Goal: Task Accomplishment & Management: Use online tool/utility

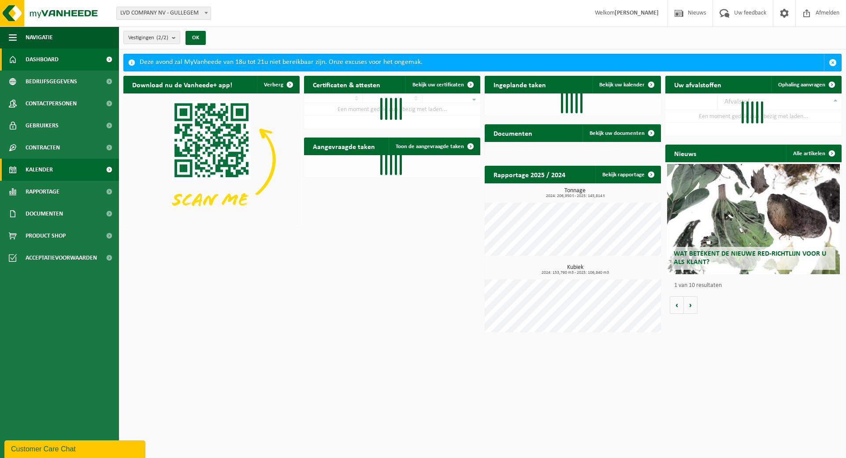
click at [37, 170] on span "Kalender" at bounding box center [39, 170] width 27 height 22
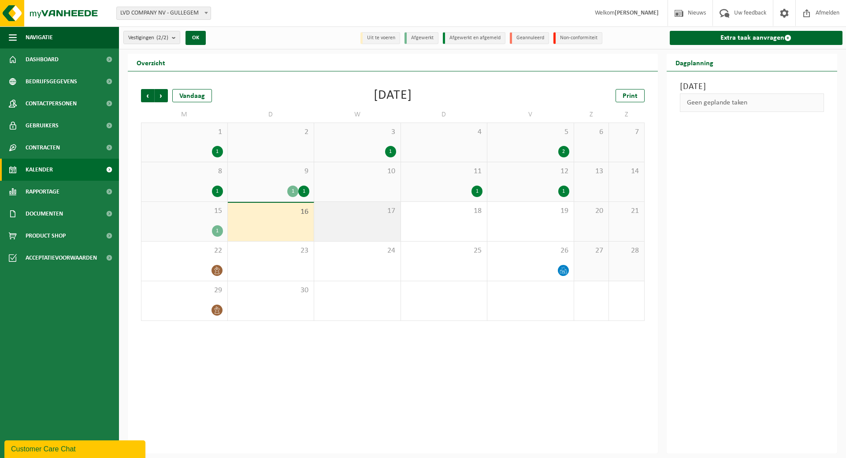
click at [374, 223] on div "17" at bounding box center [357, 221] width 86 height 39
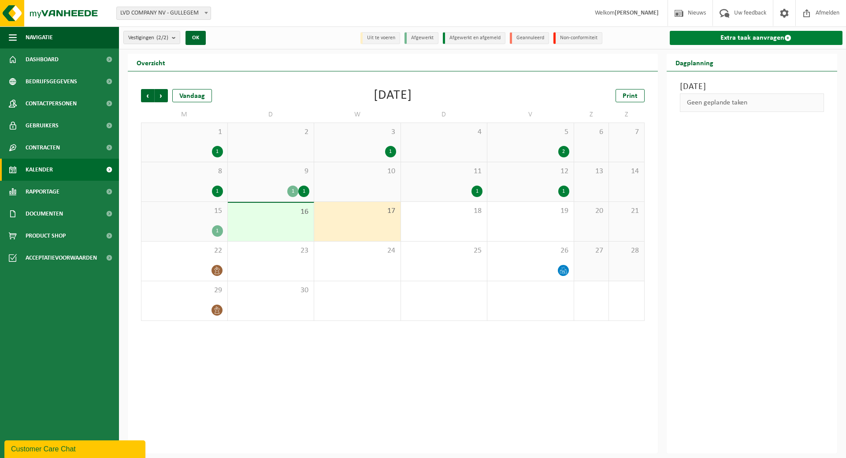
click at [735, 37] on link "Extra taak aanvragen" at bounding box center [756, 38] width 173 height 14
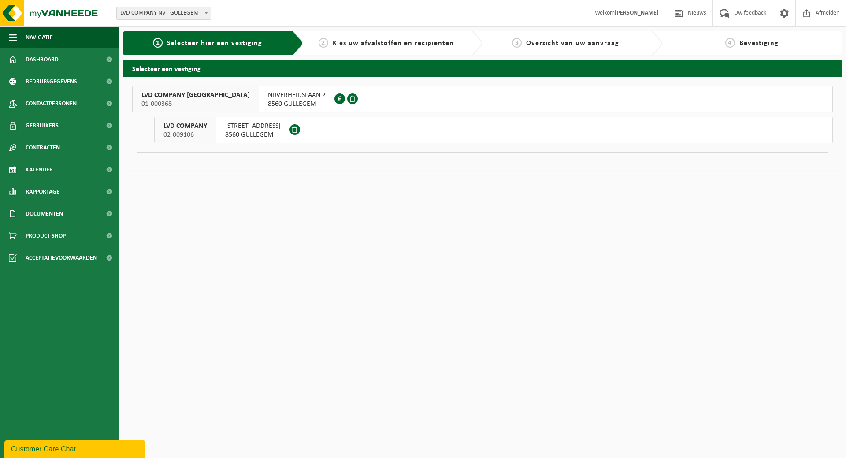
click at [266, 126] on span "HONDSCHOTESTRAAT 112" at bounding box center [253, 126] width 56 height 9
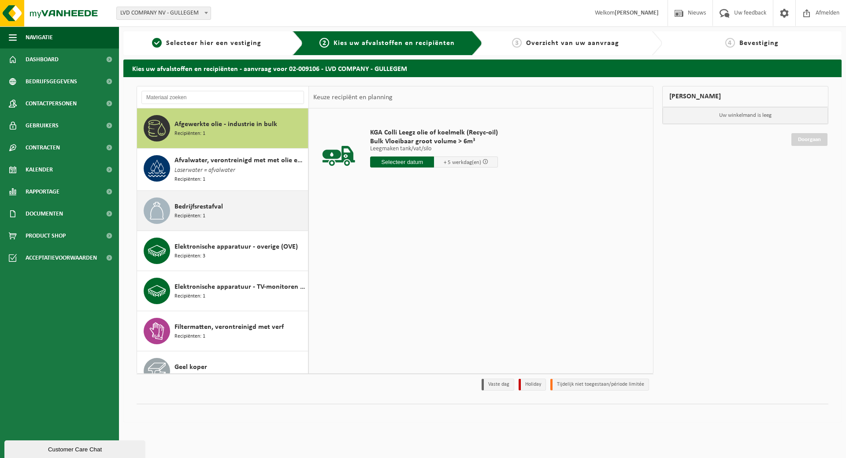
click at [245, 197] on div "Bedrijfsrestafval Recipiënten: 1" at bounding box center [240, 210] width 131 height 26
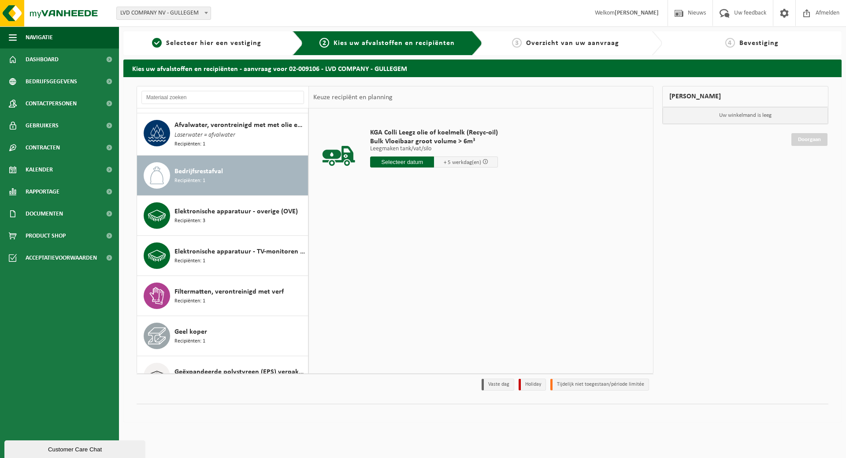
scroll to position [81, 0]
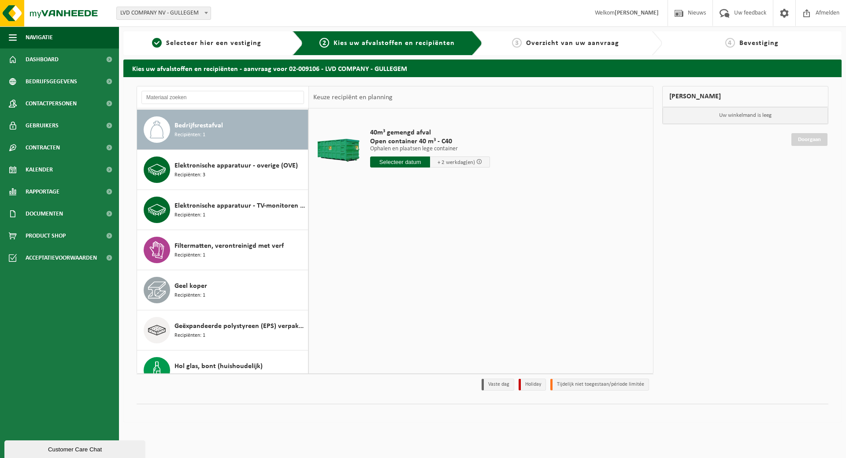
click at [409, 162] on input "text" at bounding box center [400, 161] width 60 height 11
click at [410, 240] on div "17" at bounding box center [408, 240] width 15 height 14
type input "Van 2025-09-17"
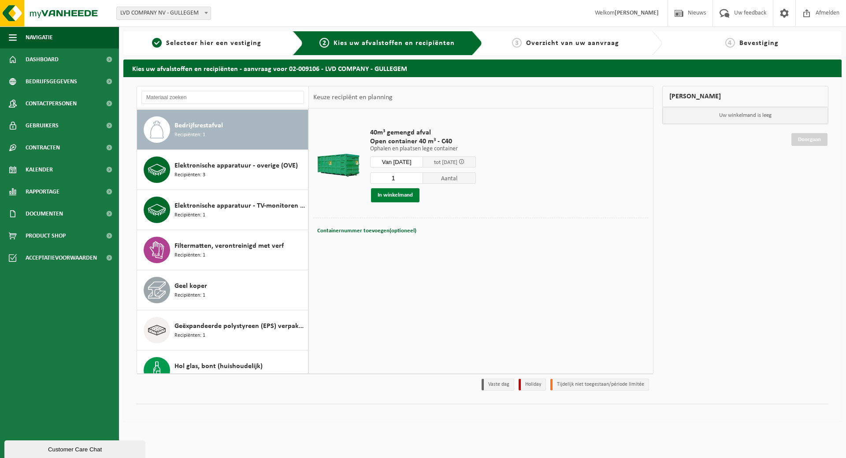
click at [394, 194] on button "In winkelmand" at bounding box center [395, 195] width 48 height 14
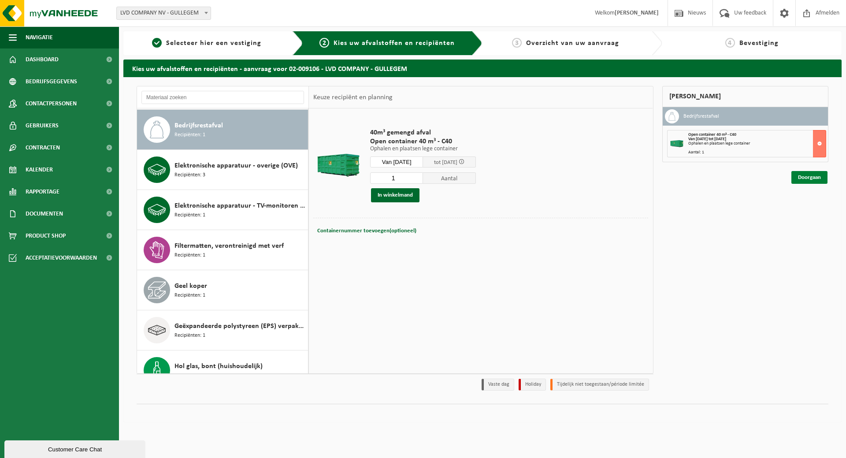
click at [804, 178] on link "Doorgaan" at bounding box center [809, 177] width 36 height 13
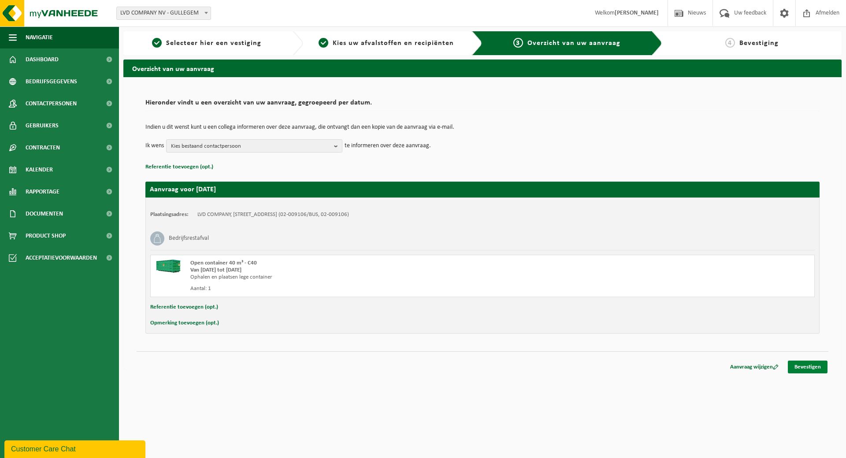
click at [817, 366] on link "Bevestigen" at bounding box center [808, 366] width 40 height 13
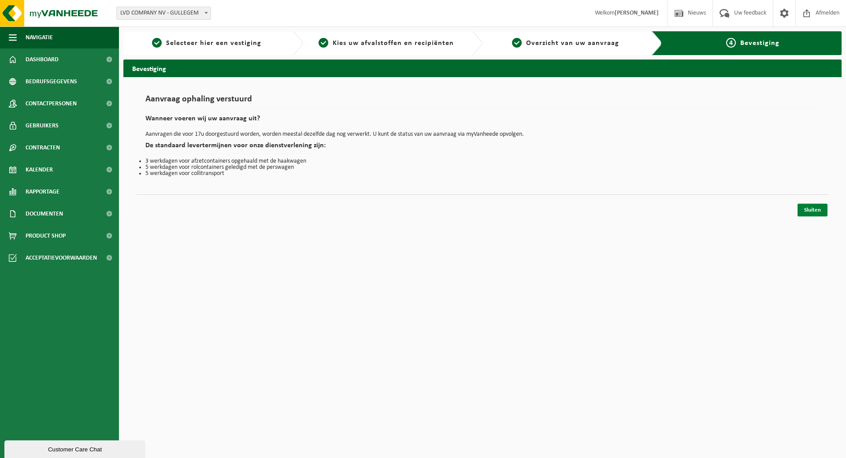
click at [815, 208] on link "Sluiten" at bounding box center [813, 210] width 30 height 13
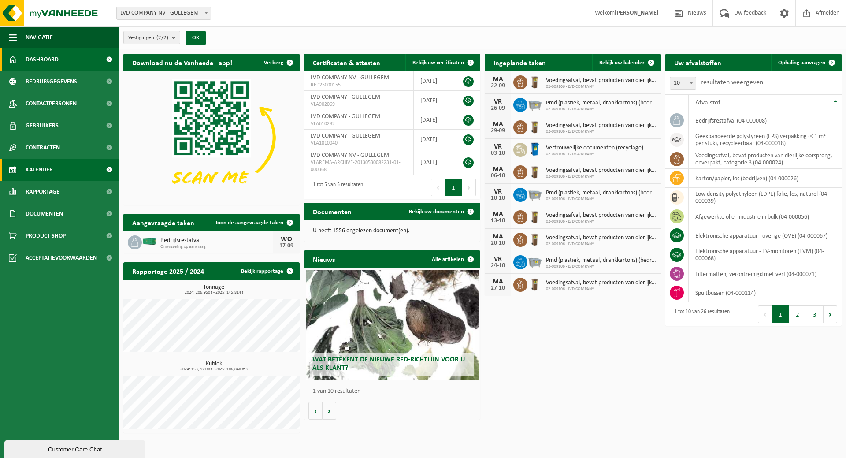
click at [48, 167] on span "Kalender" at bounding box center [39, 170] width 27 height 22
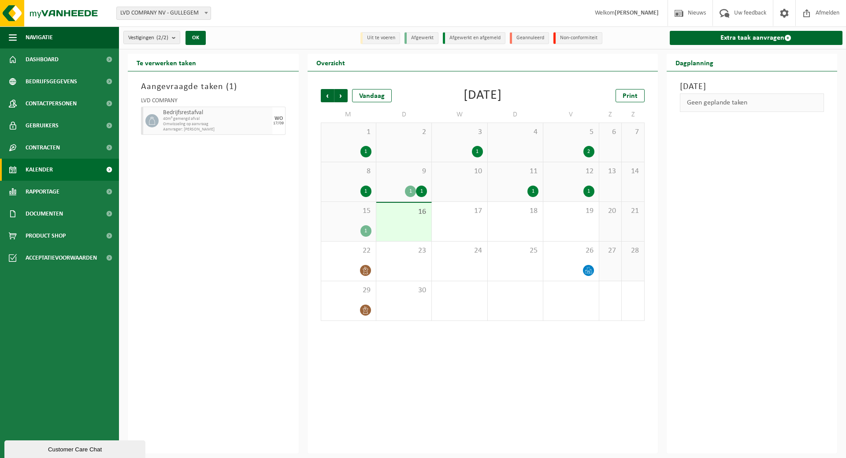
click at [584, 176] on div "12 1" at bounding box center [570, 181] width 55 height 39
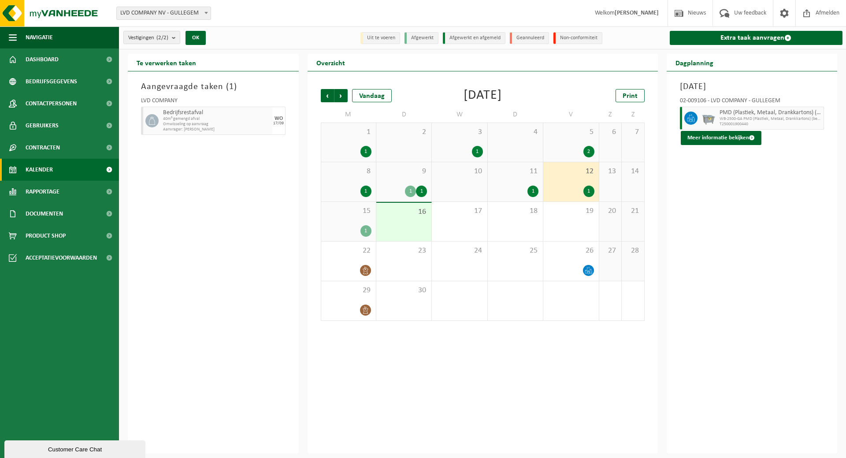
click at [519, 175] on span "11" at bounding box center [515, 172] width 46 height 10
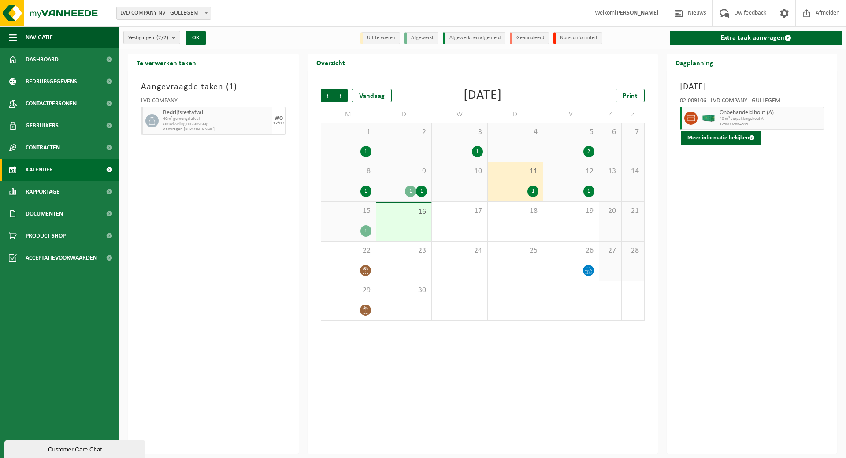
click at [412, 171] on span "9" at bounding box center [404, 172] width 46 height 10
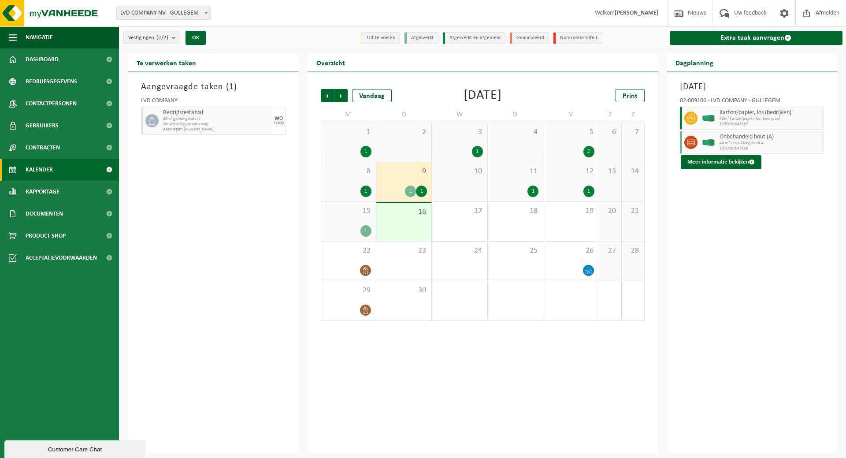
click at [355, 177] on div "8 1" at bounding box center [348, 181] width 55 height 39
